Goal: Information Seeking & Learning: Understand process/instructions

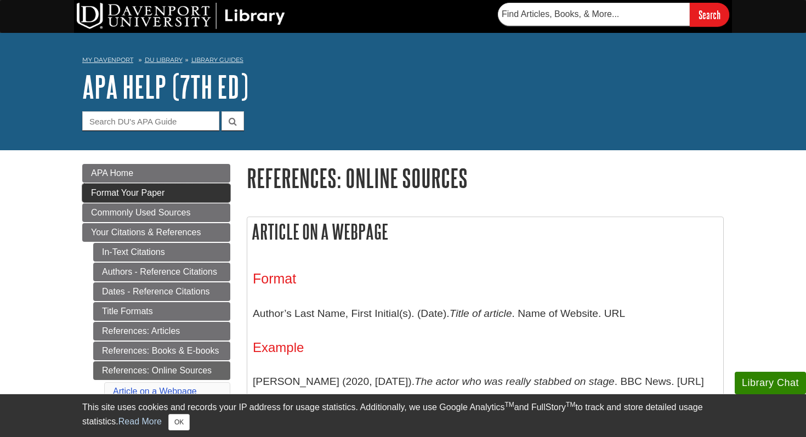
click at [207, 191] on link "Format Your Paper" at bounding box center [156, 193] width 148 height 19
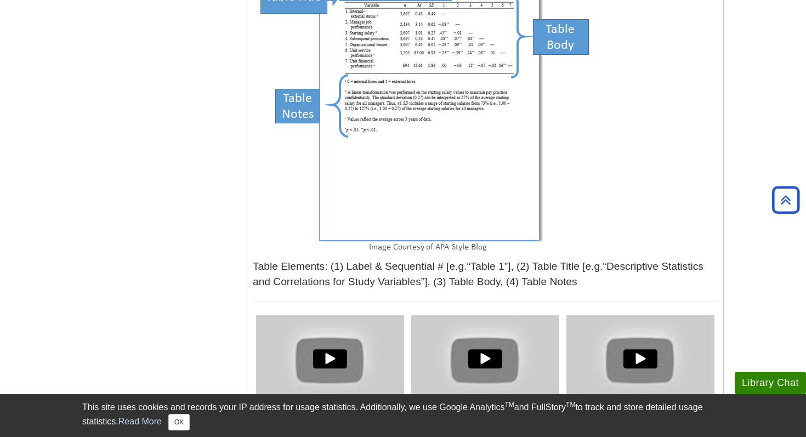
scroll to position [3635, 0]
